Goal: Register for event/course

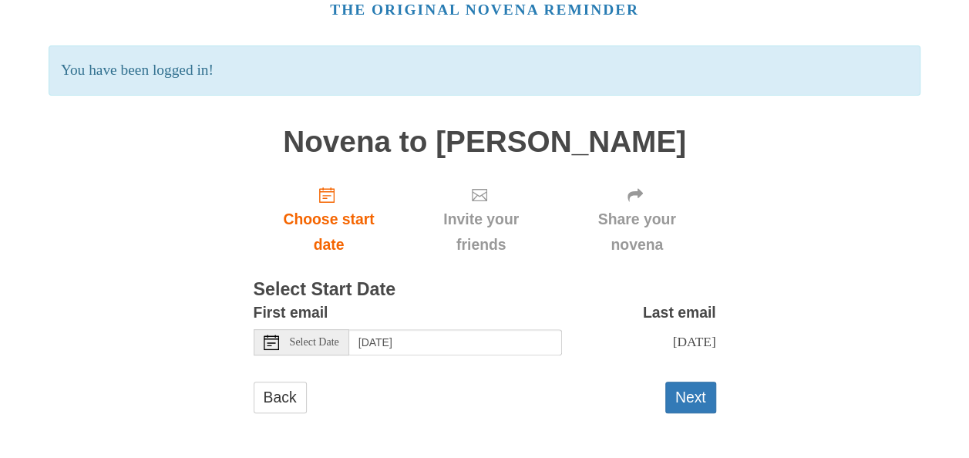
scroll to position [89, 0]
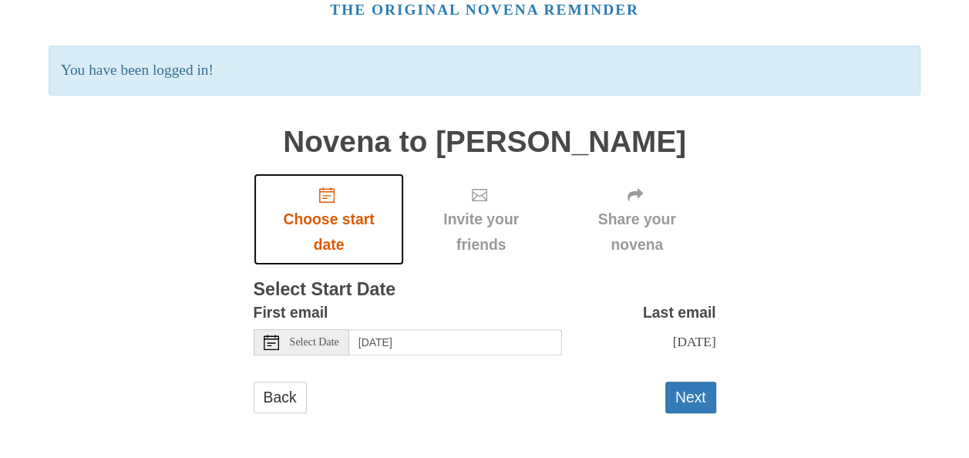
click at [328, 207] on span "Choose start date" at bounding box center [329, 232] width 120 height 51
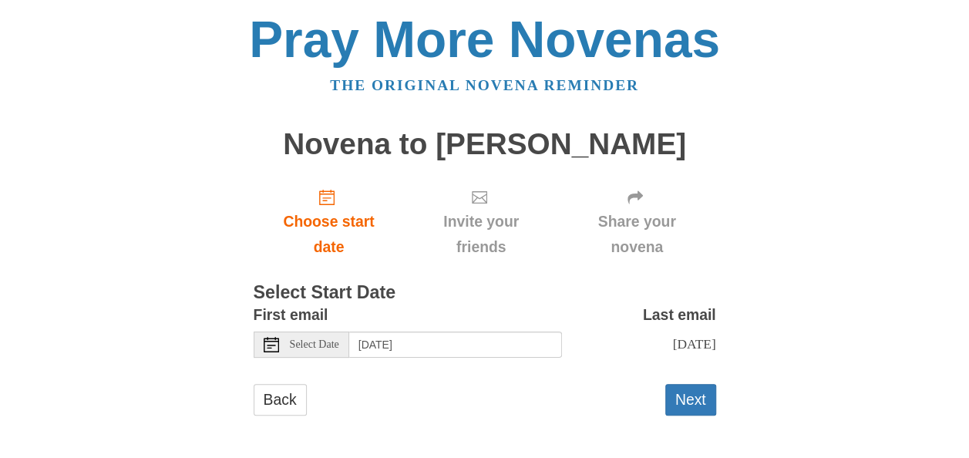
scroll to position [18, 0]
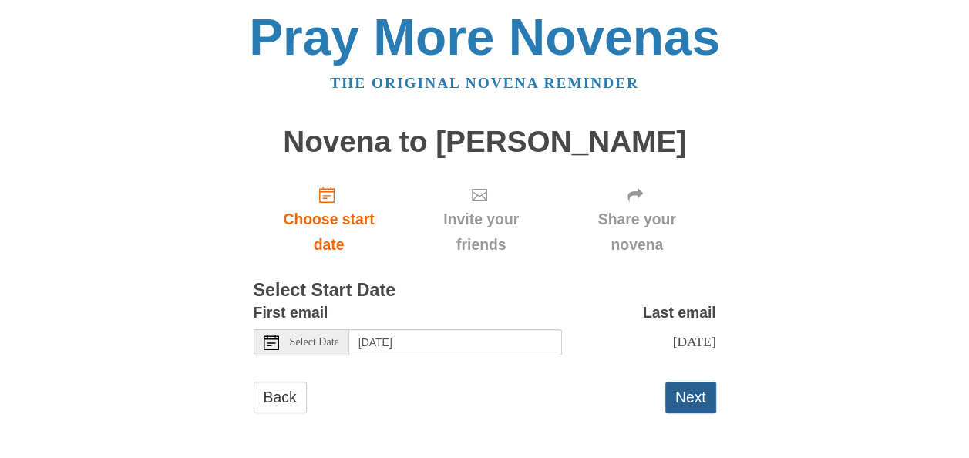
click at [697, 397] on button "Next" at bounding box center [690, 397] width 51 height 32
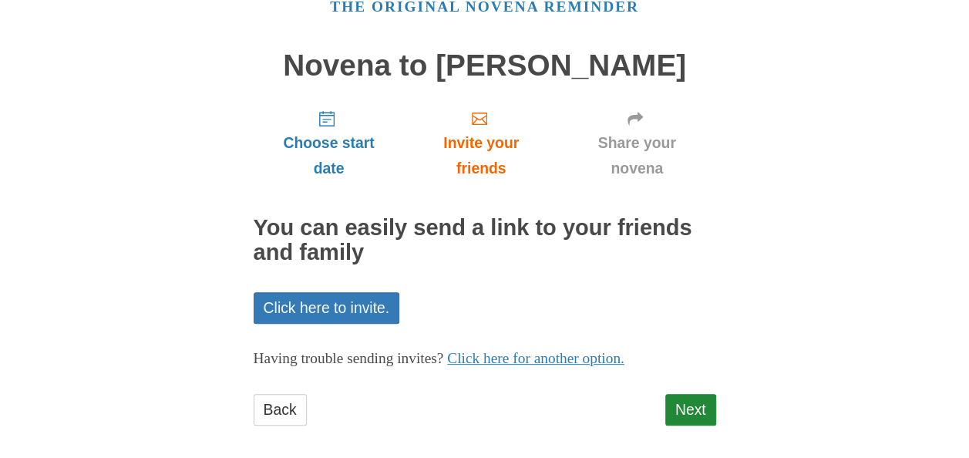
scroll to position [89, 0]
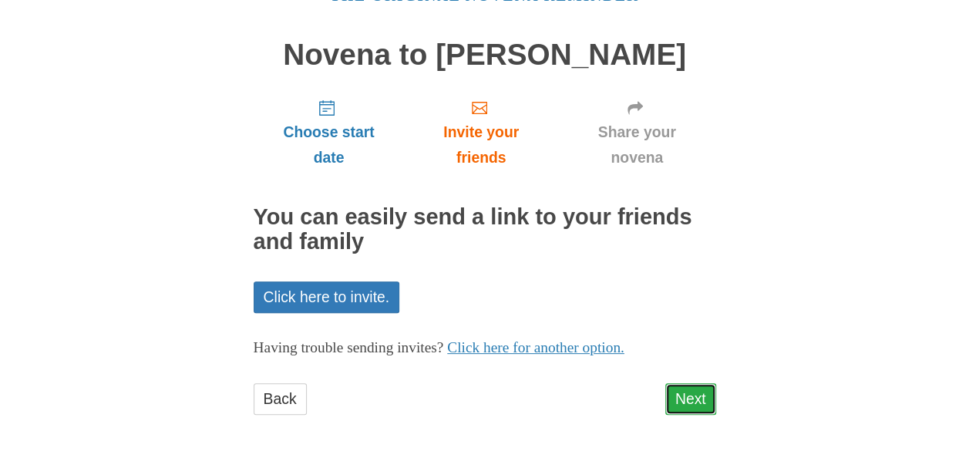
click at [684, 395] on link "Next" at bounding box center [690, 399] width 51 height 32
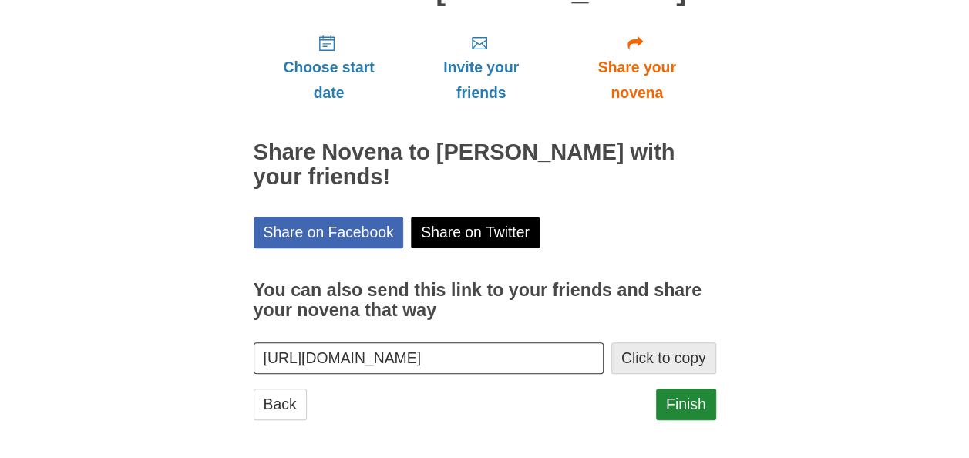
scroll to position [160, 0]
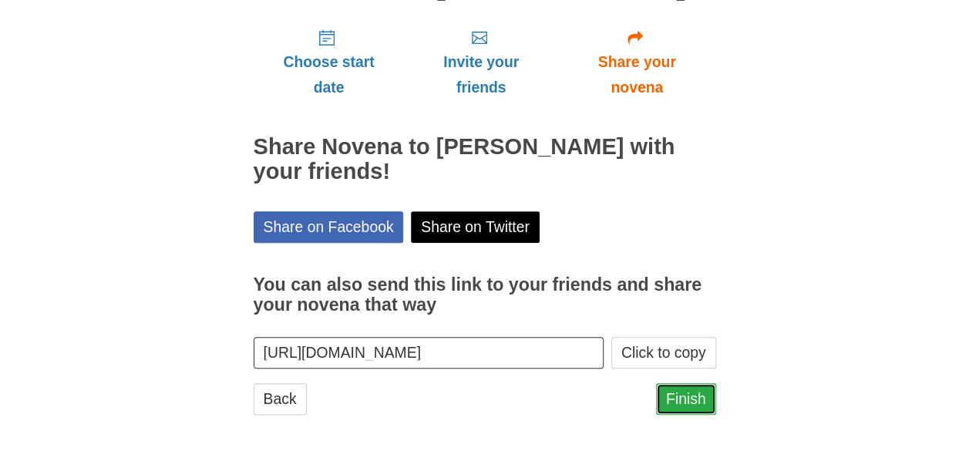
click at [683, 398] on link "Finish" at bounding box center [686, 399] width 60 height 32
